Goal: Task Accomplishment & Management: Manage account settings

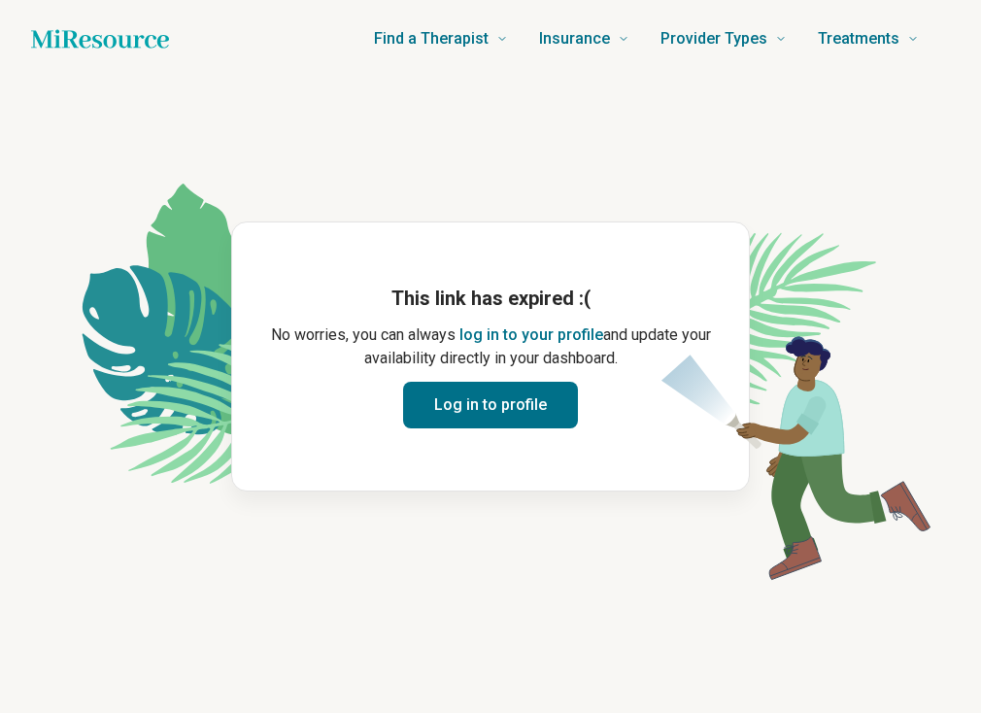
click at [537, 590] on main "This link has expired :( No worries, you can always log in to your profile and …" at bounding box center [490, 357] width 934 height 558
click at [510, 406] on button "Log in to profile" at bounding box center [490, 405] width 175 height 47
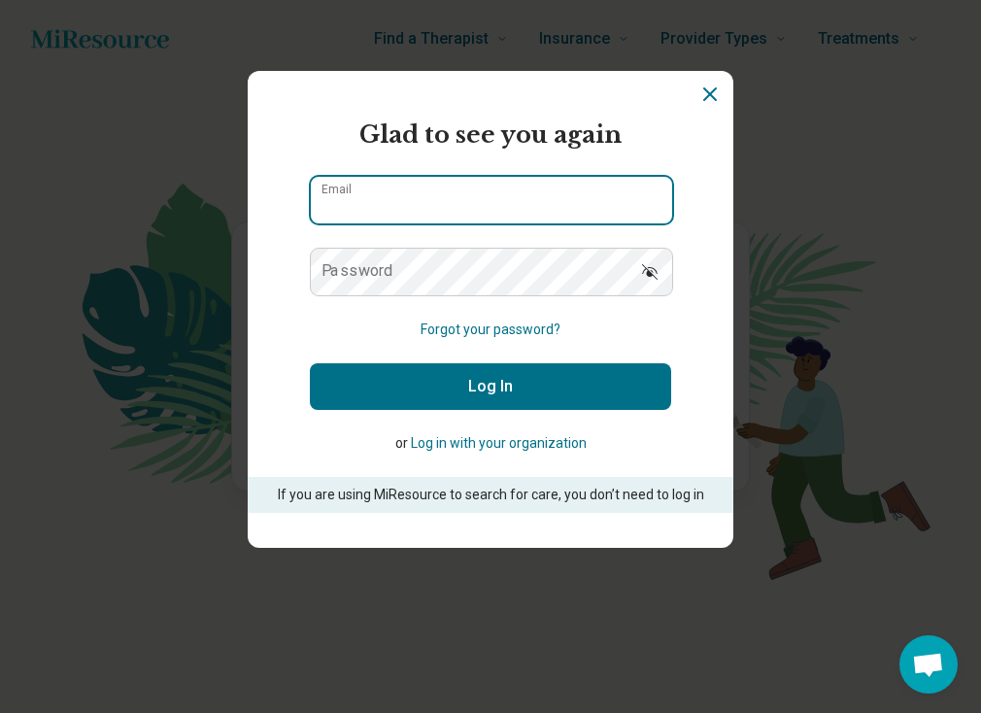
click at [431, 208] on input "Email" at bounding box center [491, 200] width 361 height 47
type input "**********"
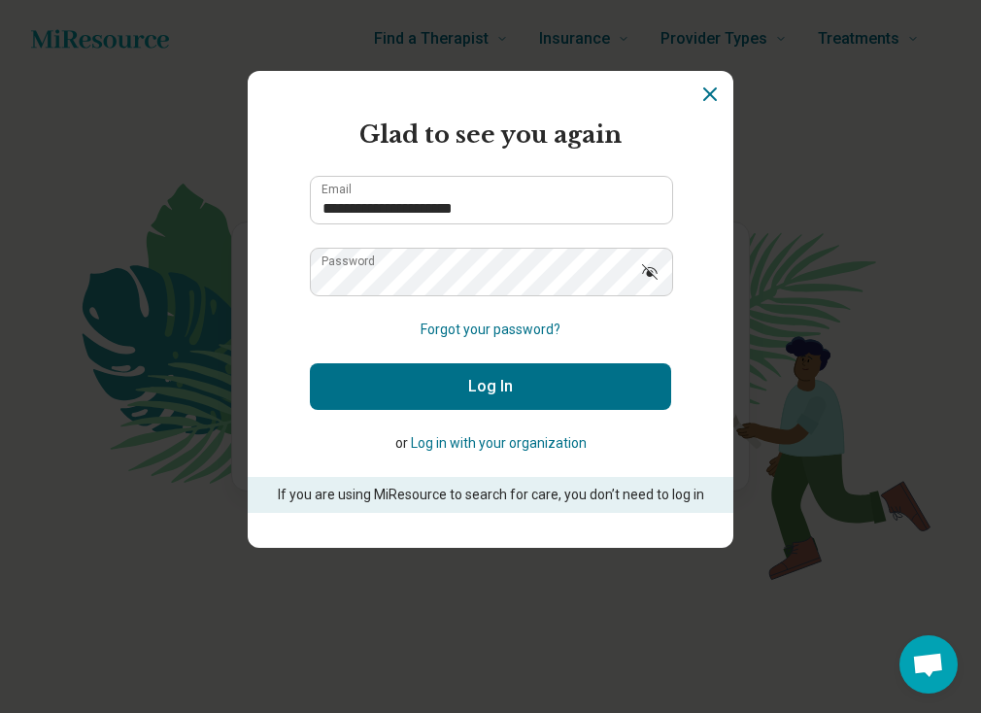
click at [515, 405] on button "Log In" at bounding box center [490, 386] width 361 height 47
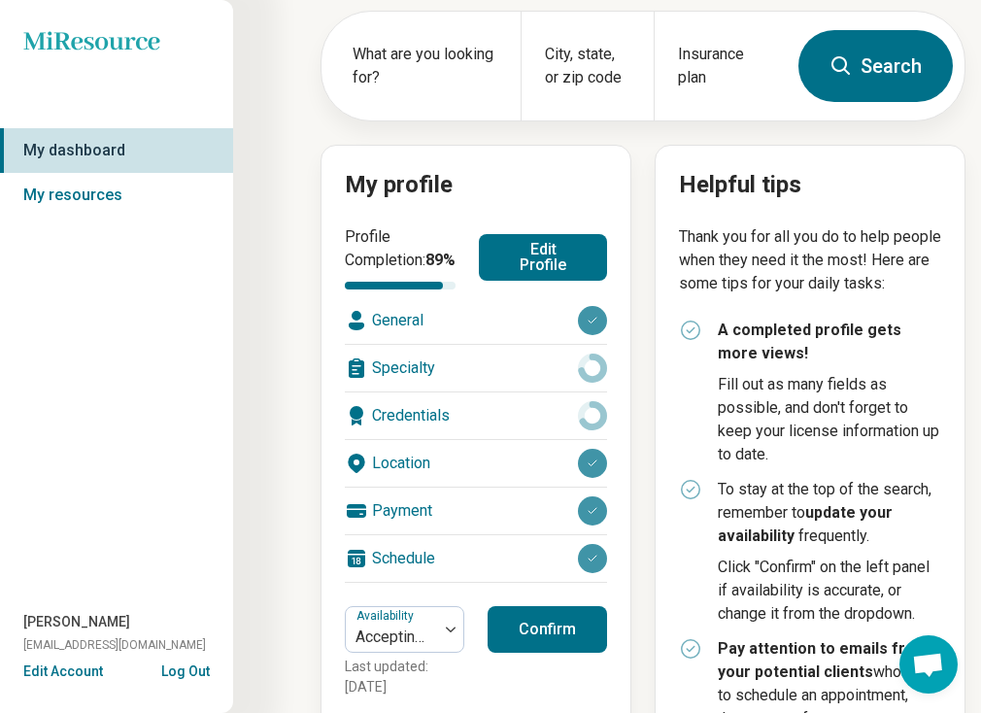
scroll to position [137, 0]
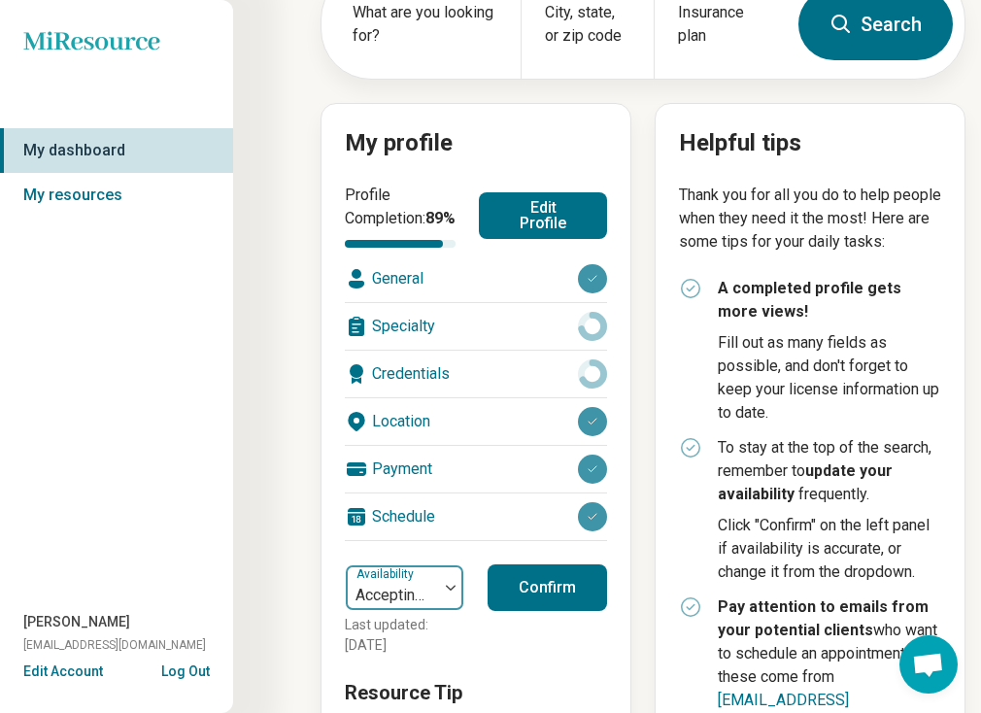
click at [453, 591] on img at bounding box center [451, 588] width 10 height 6
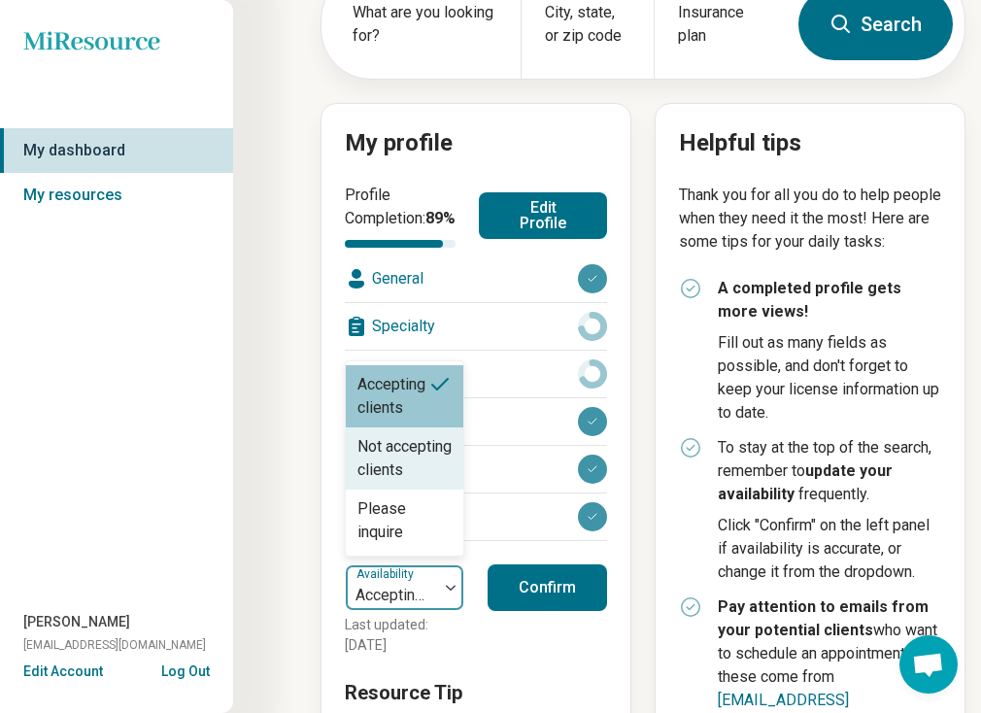
click at [423, 482] on div "Not accepting clients" at bounding box center [404, 458] width 94 height 47
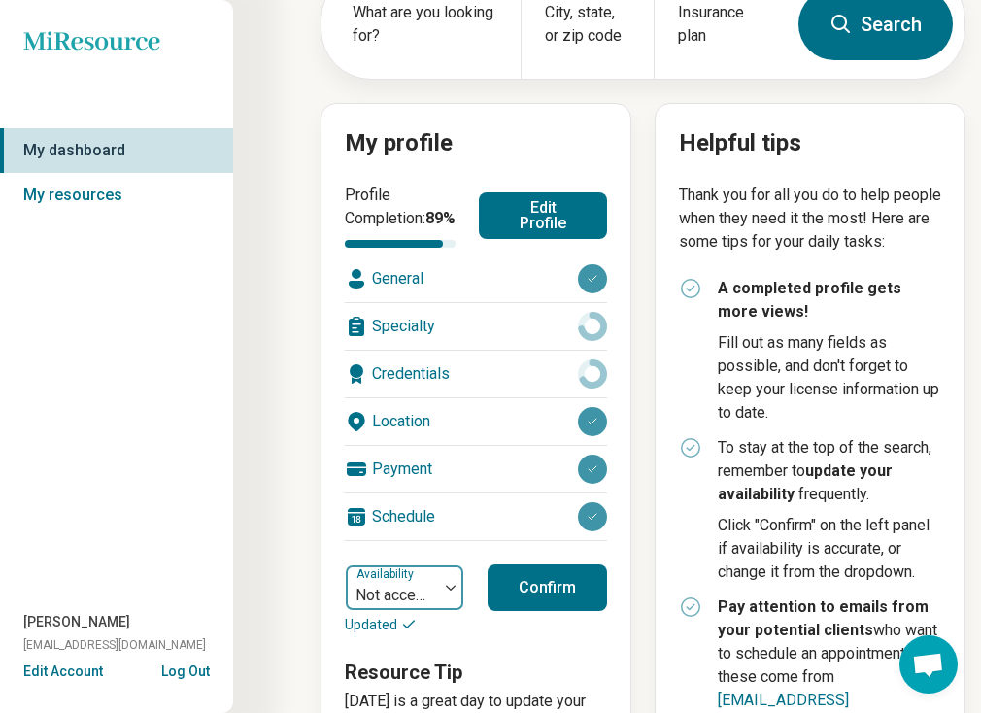
click at [452, 610] on div at bounding box center [450, 587] width 25 height 45
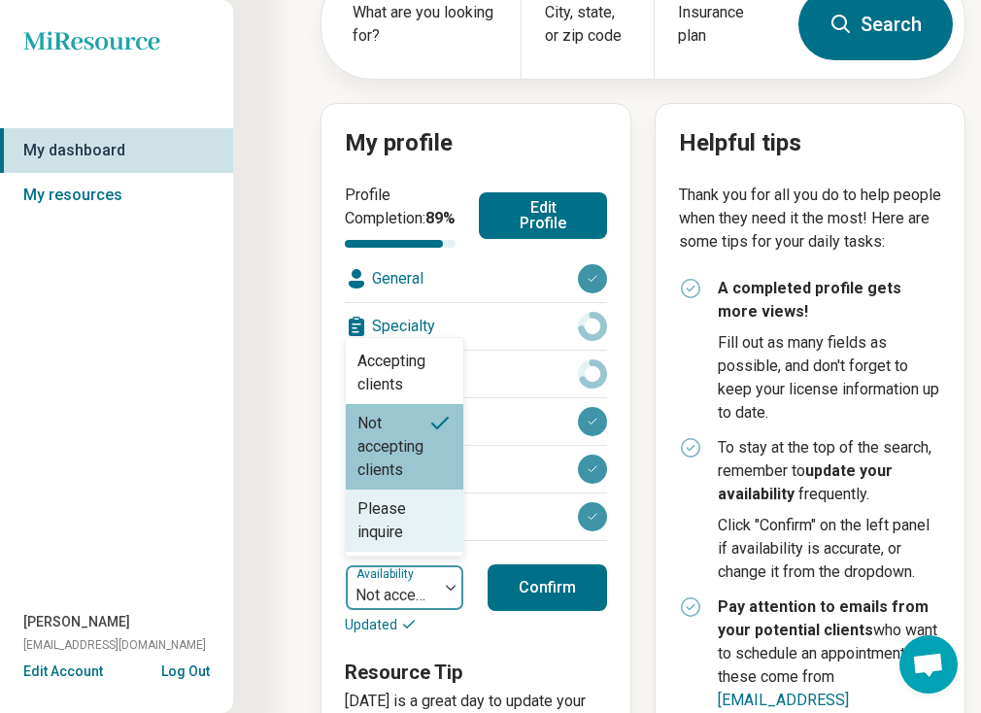
click at [446, 540] on div "Please inquire" at bounding box center [404, 520] width 94 height 47
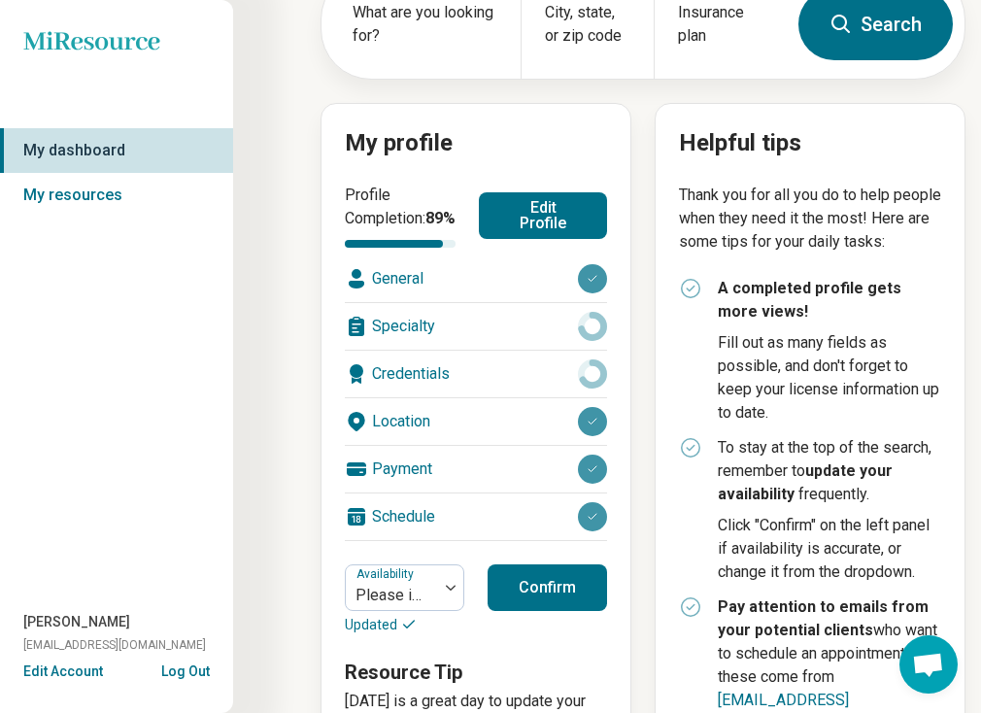
click at [554, 610] on button "Confirm" at bounding box center [547, 587] width 119 height 47
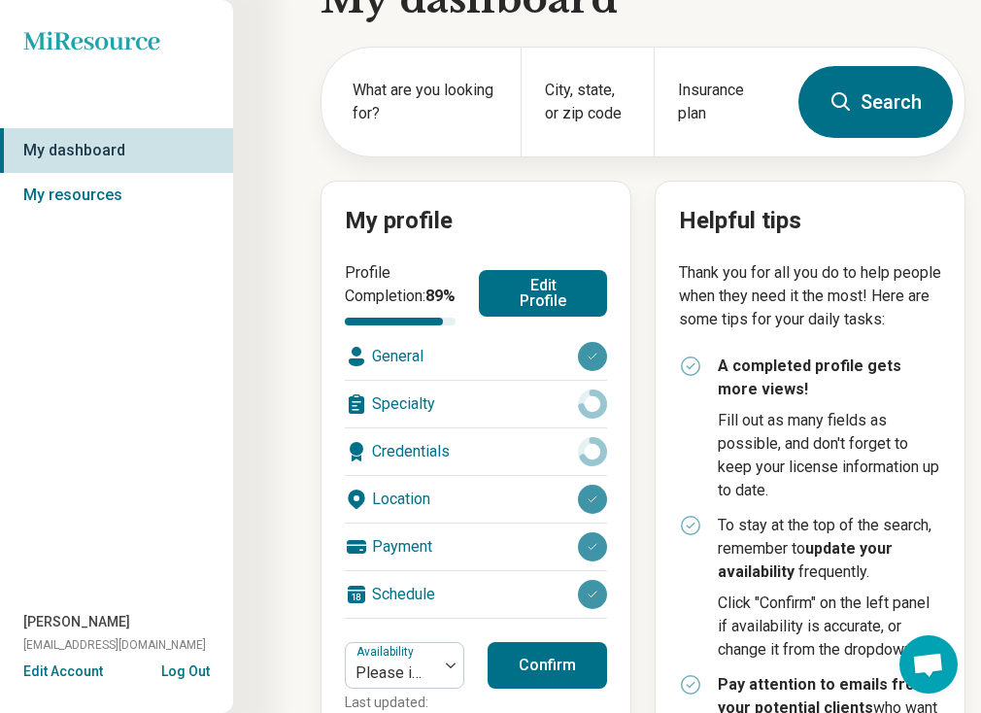
scroll to position [21, 0]
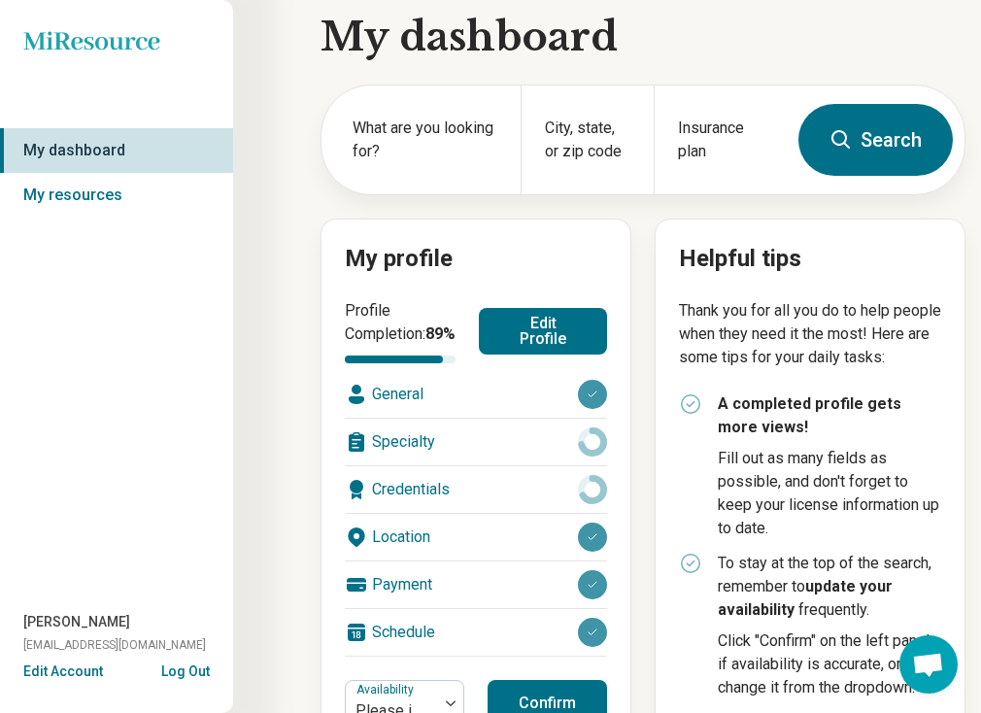
click at [401, 511] on div "Credentials" at bounding box center [476, 489] width 262 height 47
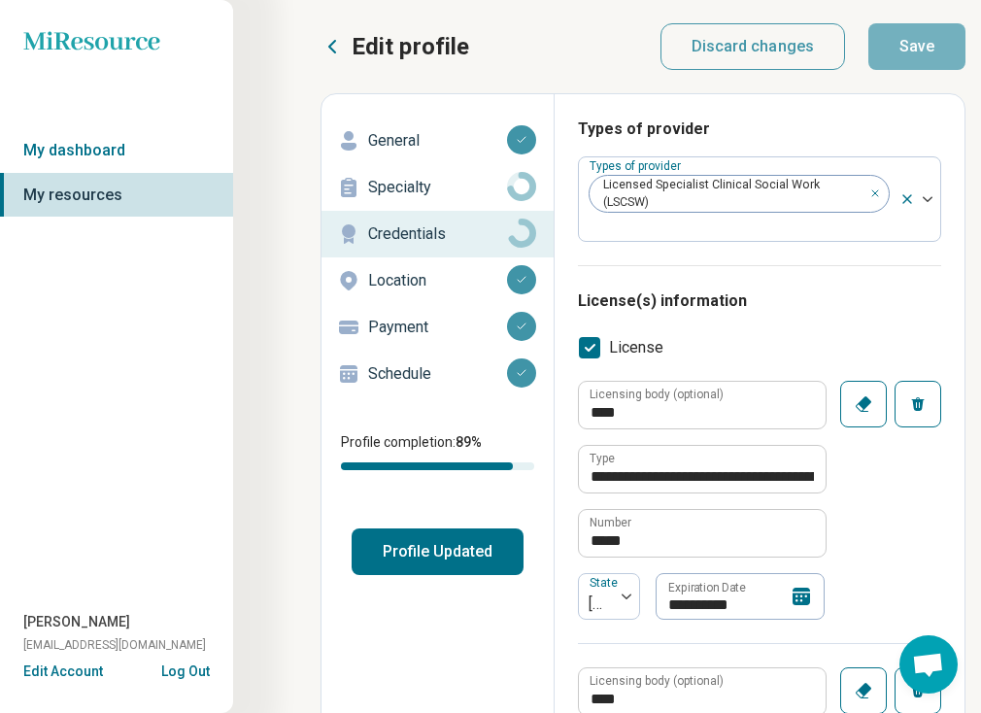
click at [333, 48] on icon at bounding box center [332, 46] width 23 height 23
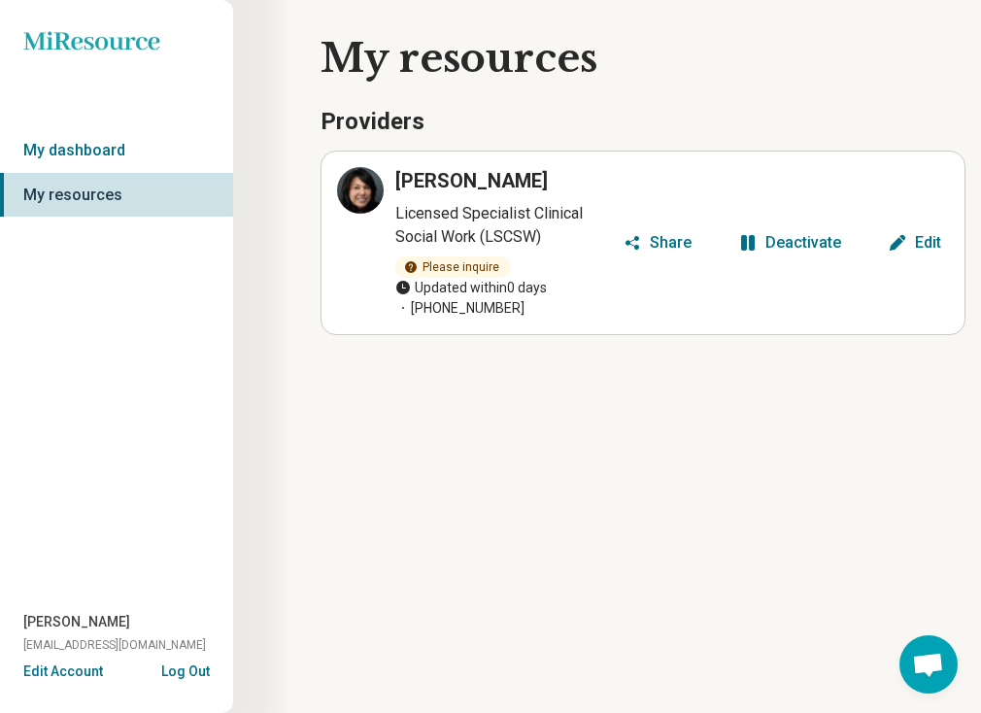
click at [654, 241] on div "Share" at bounding box center [671, 243] width 42 height 16
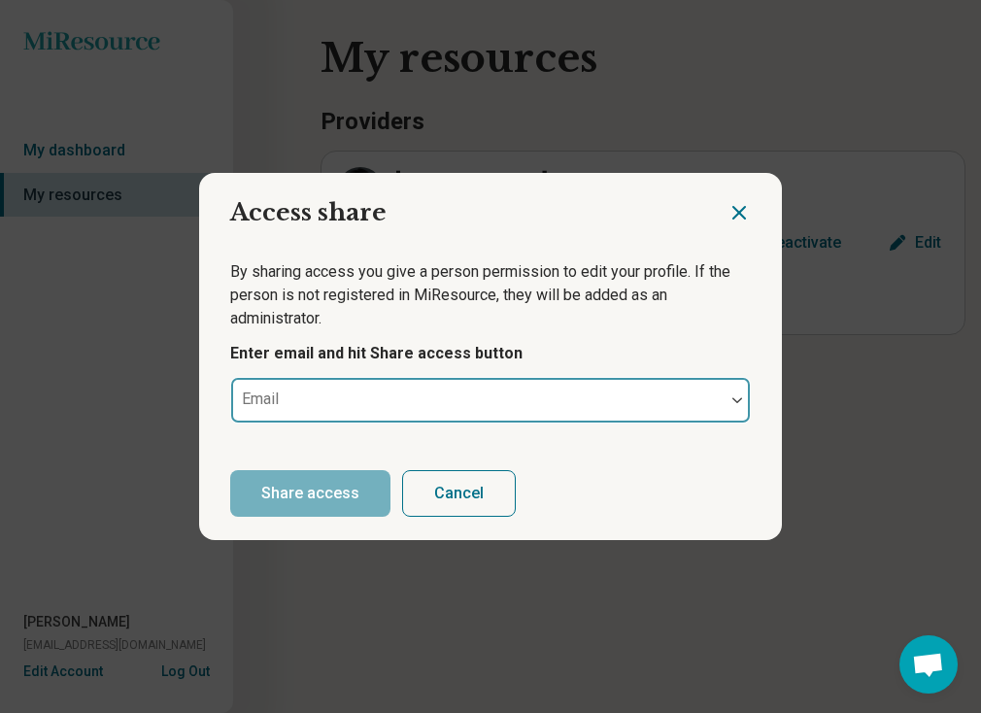
click at [737, 408] on div at bounding box center [737, 400] width 25 height 45
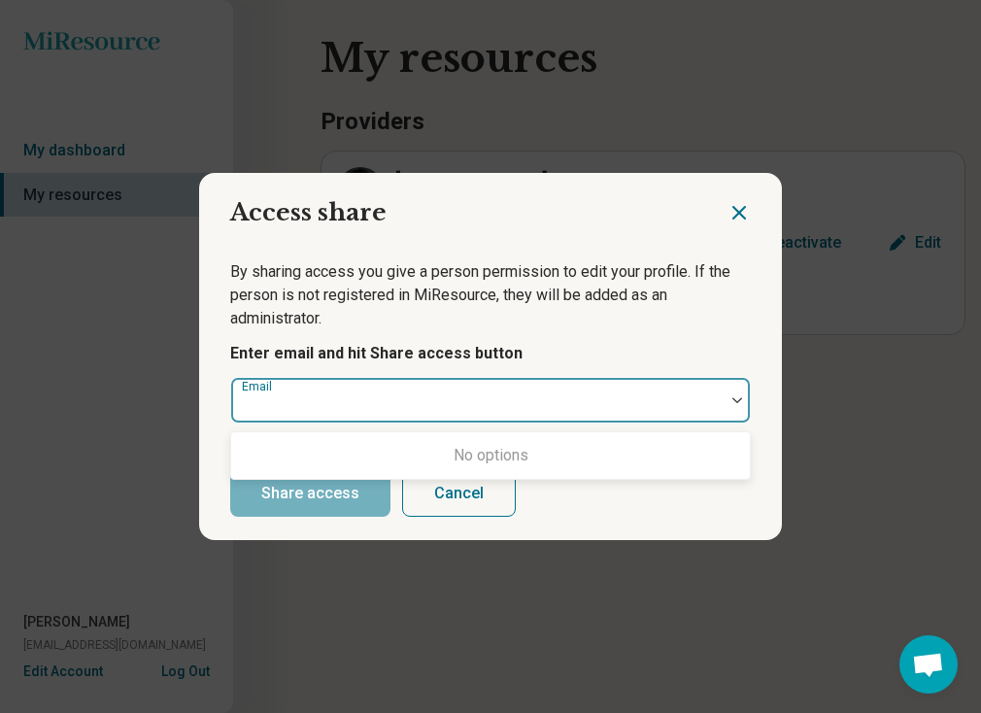
click at [708, 315] on p "By sharing access you give a person permission to edit your profile. If the per…" at bounding box center [490, 295] width 521 height 70
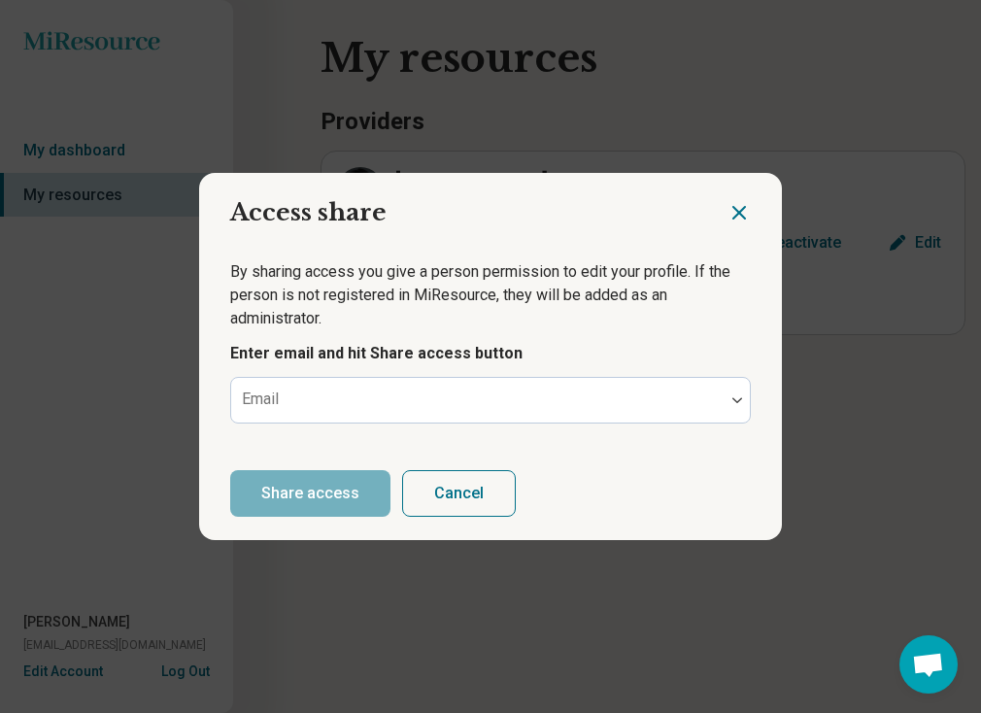
click at [745, 211] on icon "Close dialog" at bounding box center [738, 212] width 23 height 23
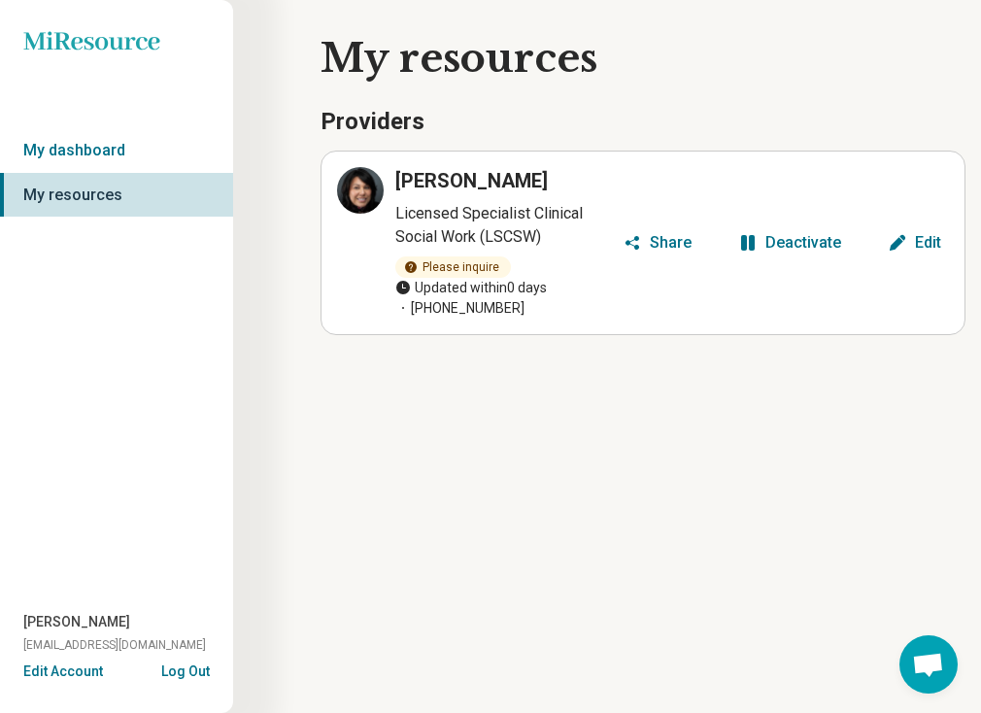
click at [762, 50] on h1 "My resources" at bounding box center [643, 58] width 645 height 54
